Goal: Information Seeking & Learning: Understand process/instructions

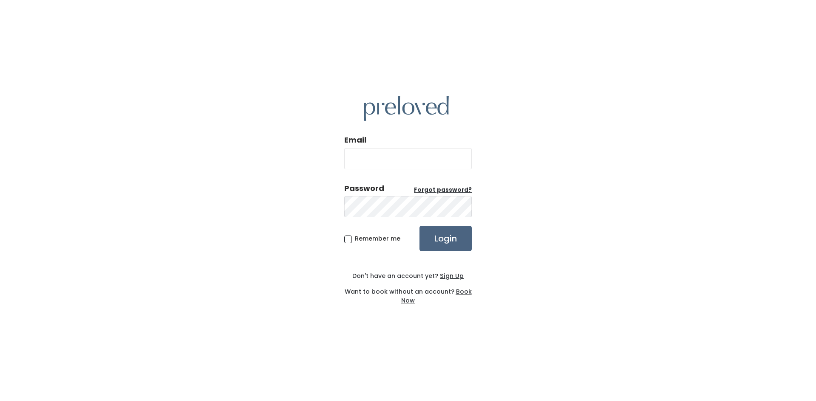
type input "clstone@sfcn.org"
click at [442, 238] on input "Login" at bounding box center [445, 238] width 52 height 25
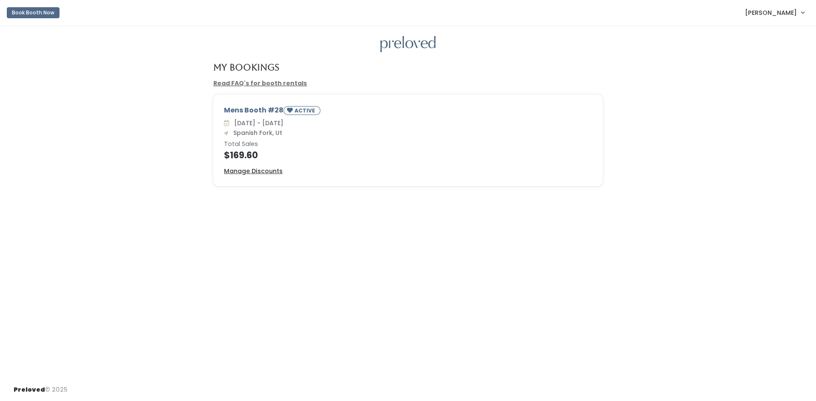
click at [790, 14] on span "[PERSON_NAME]" at bounding box center [771, 12] width 52 height 9
click at [682, 124] on div "Mens Booth #28 ACTIVE Sat. Sep 13 - Fri. Sep 19 Spanish Fork, Ut Total Sales $1…" at bounding box center [407, 146] width 799 height 102
click at [776, 12] on span "[PERSON_NAME]" at bounding box center [771, 12] width 52 height 9
click at [769, 33] on link "My bookings" at bounding box center [774, 33] width 76 height 15
click at [224, 85] on link "Read FAQ's for booth rentals" at bounding box center [259, 83] width 93 height 8
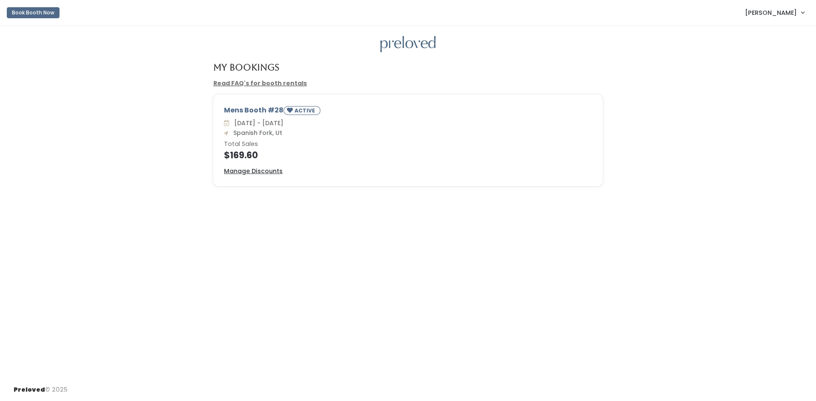
click at [799, 12] on link "[PERSON_NAME]" at bounding box center [774, 12] width 76 height 18
click at [758, 71] on button "Logout" at bounding box center [774, 71] width 76 height 15
click at [248, 82] on link "Read FAQ's for booth rentals" at bounding box center [259, 83] width 93 height 8
